Goal: Check status: Check status

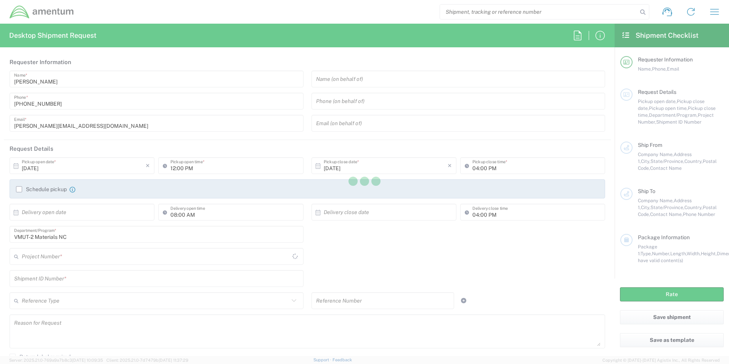
type input "United States"
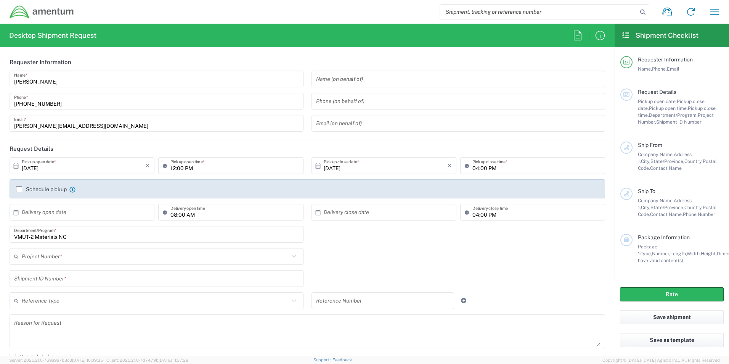
type input "4901.00.00.C.0015.VMT2G.NC"
click at [717, 14] on icon "button" at bounding box center [714, 12] width 12 height 12
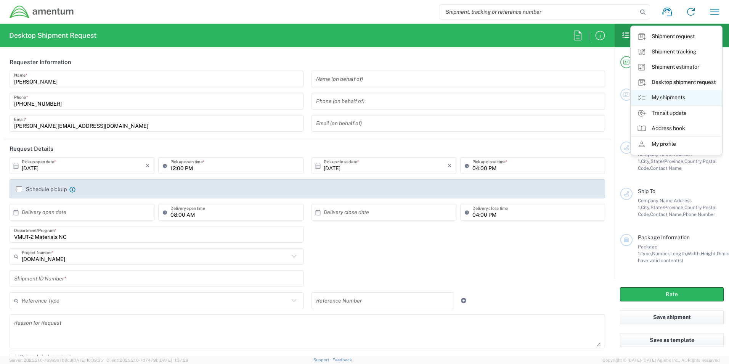
click at [666, 98] on link "My shipments" at bounding box center [676, 97] width 91 height 15
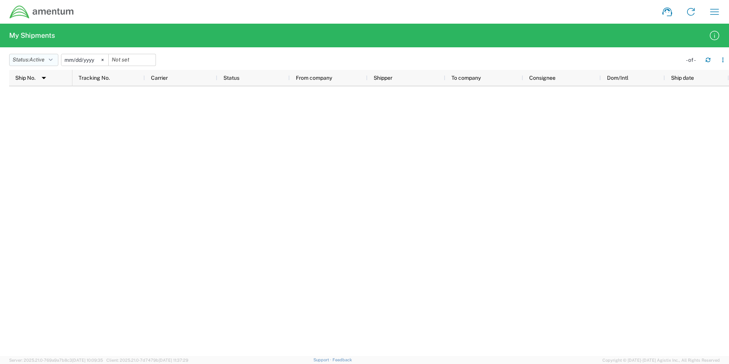
click at [43, 59] on span "Active" at bounding box center [36, 59] width 15 height 6
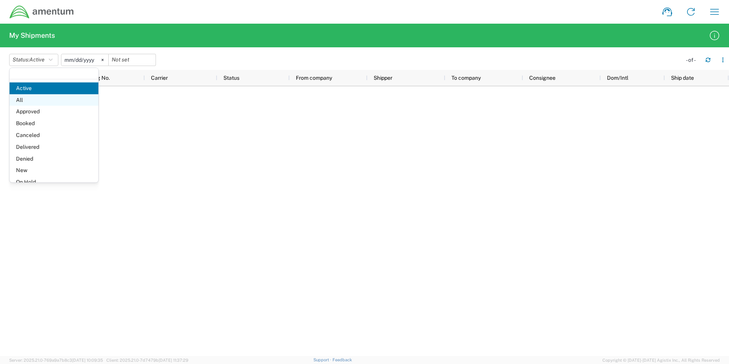
click at [28, 102] on span "All" at bounding box center [54, 100] width 89 height 12
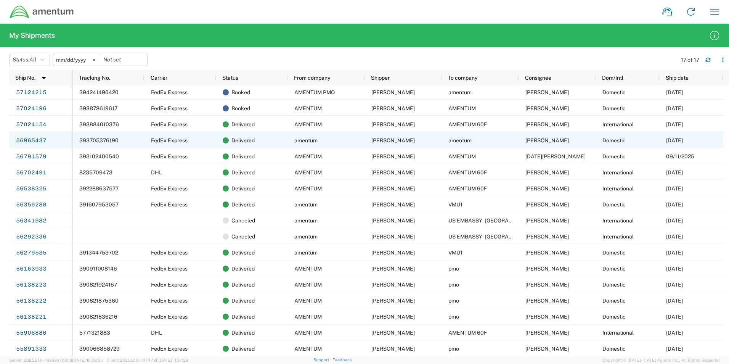
scroll to position [3, 0]
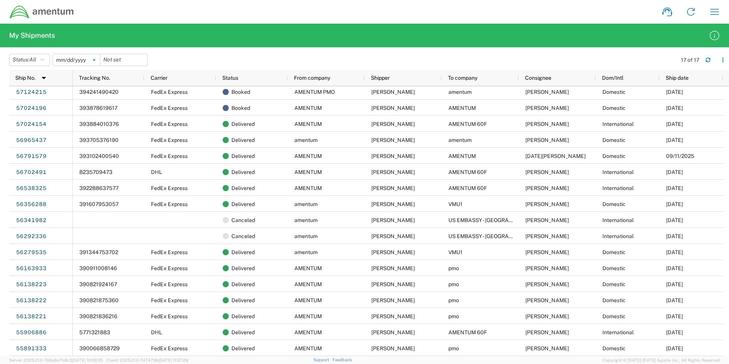
click at [95, 60] on icon at bounding box center [94, 60] width 2 height 2
